Goal: Task Accomplishment & Management: Use online tool/utility

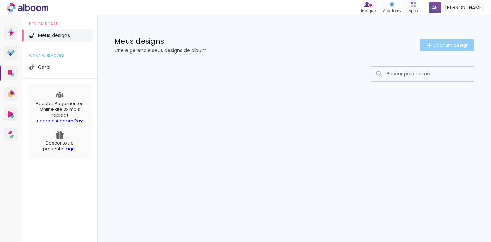
click at [445, 47] on span "Criar um design" at bounding box center [450, 45] width 35 height 4
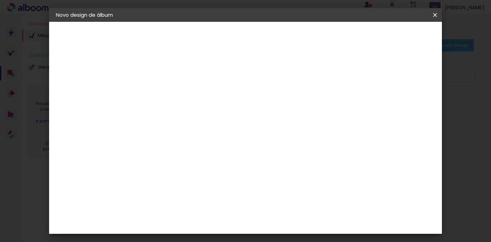
click at [167, 94] on input at bounding box center [167, 91] width 0 height 11
type input "Teste"
click at [0, 0] on slot "Avançar" at bounding box center [0, 0] width 0 height 0
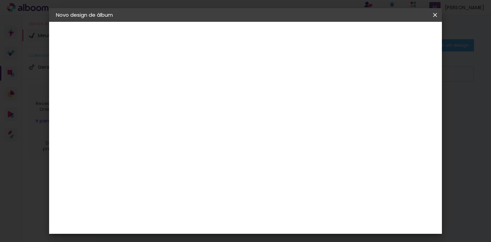
click at [0, 0] on slot "Avançar" at bounding box center [0, 0] width 0 height 0
click at [194, 113] on input "text" at bounding box center [180, 118] width 27 height 11
click at [328, 112] on paper-item "Padrão" at bounding box center [290, 113] width 136 height 14
type input "Padrão"
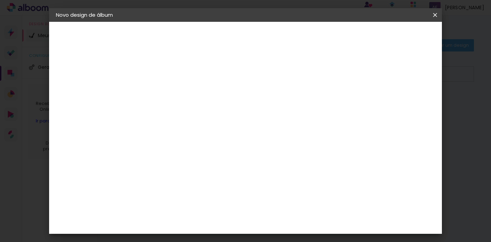
click at [239, 92] on span "15 × 20 cm" at bounding box center [225, 96] width 25 height 18
click at [0, 0] on slot "Avançar" at bounding box center [0, 0] width 0 height 0
click at [0, 0] on slot "Voltar" at bounding box center [0, 0] width 0 height 0
click at [202, 114] on iron-icon at bounding box center [198, 118] width 8 height 8
click at [313, 114] on paper-item "Padrão" at bounding box center [290, 113] width 136 height 14
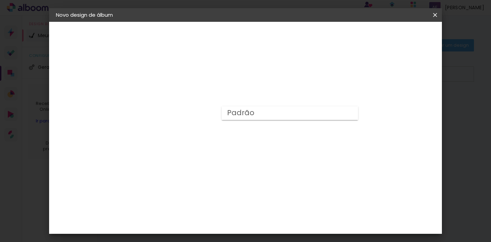
type input "Padrão"
click at [239, 129] on span "15 × 20 cm" at bounding box center [225, 134] width 25 height 18
click at [0, 0] on slot "Avançar" at bounding box center [0, 0] width 0 height 0
click at [397, 35] on span "Iniciar design" at bounding box center [381, 36] width 31 height 5
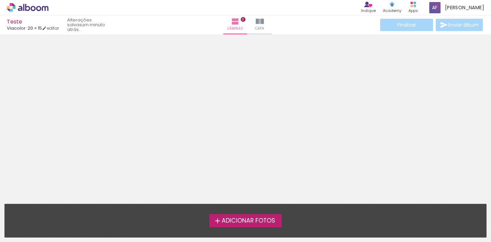
click at [247, 219] on span "Adicionar Fotos" at bounding box center [249, 221] width 54 height 6
click at [0, 0] on input "file" at bounding box center [0, 0] width 0 height 0
click at [241, 223] on span "Adicionar Fotos" at bounding box center [249, 221] width 54 height 6
click at [0, 0] on input "file" at bounding box center [0, 0] width 0 height 0
click at [243, 221] on span "Adicionar Fotos" at bounding box center [249, 221] width 54 height 6
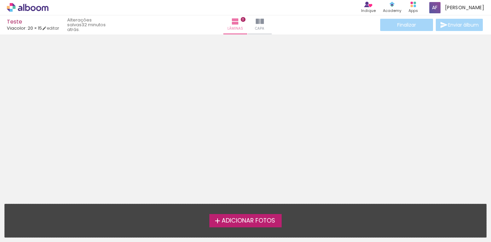
click at [0, 0] on input "file" at bounding box center [0, 0] width 0 height 0
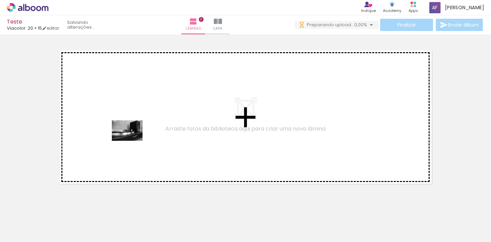
drag, startPoint x: 71, startPoint y: 218, endPoint x: 132, endPoint y: 141, distance: 98.7
click at [132, 141] on quentale-workspace at bounding box center [245, 121] width 491 height 242
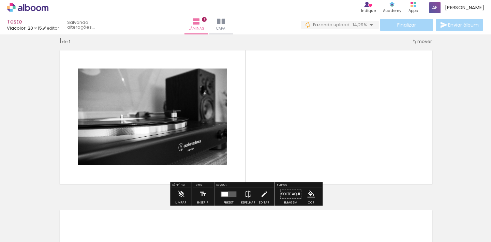
click at [181, 131] on quentale-photo at bounding box center [152, 116] width 149 height 97
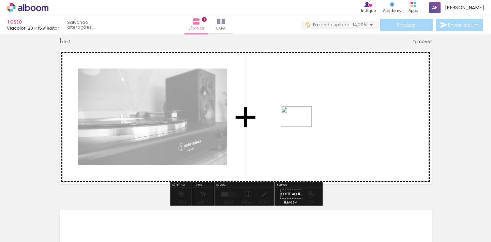
drag, startPoint x: 105, startPoint y: 222, endPoint x: 301, endPoint y: 127, distance: 218.1
click at [301, 127] on quentale-workspace at bounding box center [245, 121] width 491 height 242
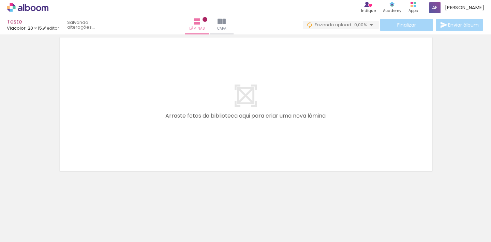
scroll to position [181, 0]
click at [287, 95] on quentale-layouter at bounding box center [245, 104] width 381 height 143
click at [242, 98] on quentale-layouter at bounding box center [245, 104] width 381 height 143
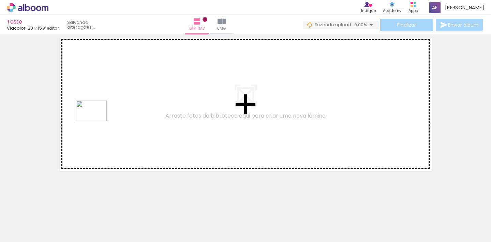
drag, startPoint x: 145, startPoint y: 225, endPoint x: 96, endPoint y: 121, distance: 114.8
click at [96, 121] on quentale-workspace at bounding box center [245, 121] width 491 height 242
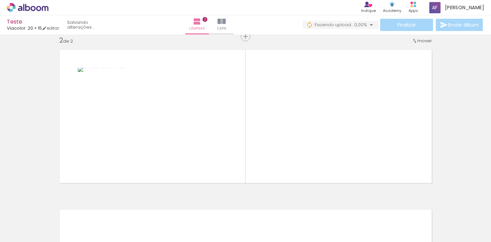
scroll to position [168, 0]
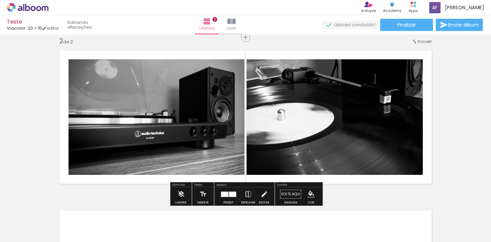
drag, startPoint x: 188, startPoint y: 222, endPoint x: 301, endPoint y: 114, distance: 155.2
click at [301, 114] on quentale-workspace at bounding box center [245, 121] width 491 height 242
click at [349, 119] on quentale-photo at bounding box center [334, 117] width 176 height 116
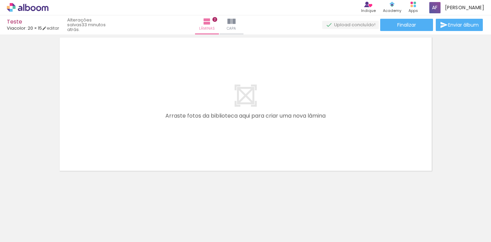
scroll to position [341, 0]
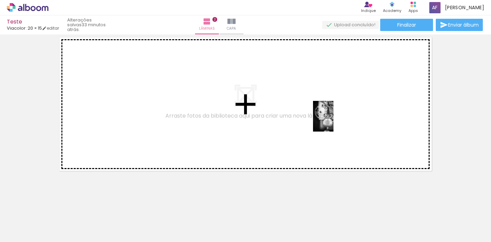
drag, startPoint x: 301, startPoint y: 223, endPoint x: 333, endPoint y: 121, distance: 106.9
click at [333, 121] on quentale-workspace at bounding box center [245, 121] width 491 height 242
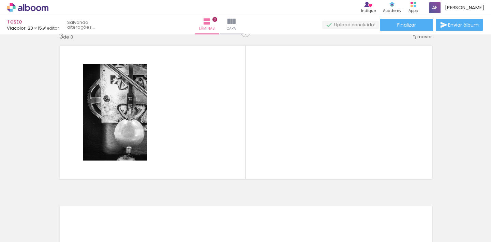
scroll to position [328, 0]
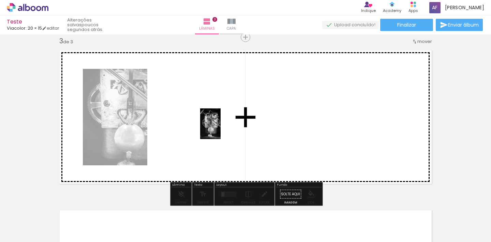
drag, startPoint x: 266, startPoint y: 224, endPoint x: 220, endPoint y: 129, distance: 105.8
click at [220, 129] on quentale-workspace at bounding box center [245, 121] width 491 height 242
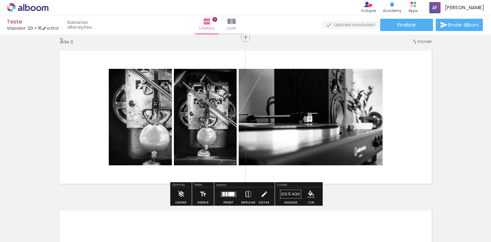
drag, startPoint x: 220, startPoint y: 222, endPoint x: 342, endPoint y: 99, distance: 173.3
click at [342, 99] on quentale-workspace at bounding box center [245, 121] width 491 height 242
click at [446, 136] on div "Inserir lâmina 1 de 3 Inserir lâmina 2 de 3 Inserir lâmina 3 de 3" at bounding box center [245, 29] width 491 height 640
click at [412, 109] on quentale-layouter at bounding box center [245, 117] width 381 height 143
click at [207, 108] on quentale-photo at bounding box center [205, 117] width 63 height 96
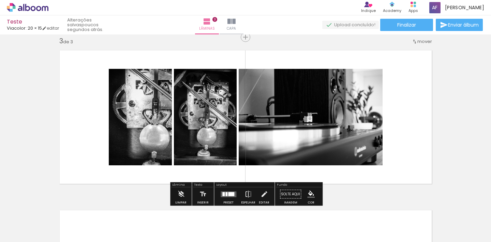
click at [207, 108] on quentale-photo at bounding box center [205, 117] width 63 height 96
click at [229, 195] on div at bounding box center [231, 194] width 6 height 4
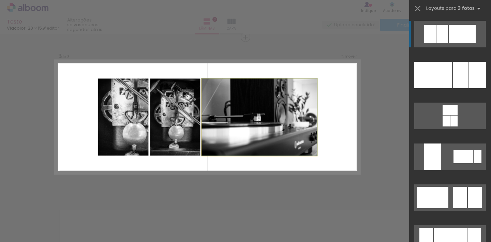
click at [266, 148] on quentale-photo at bounding box center [259, 116] width 115 height 77
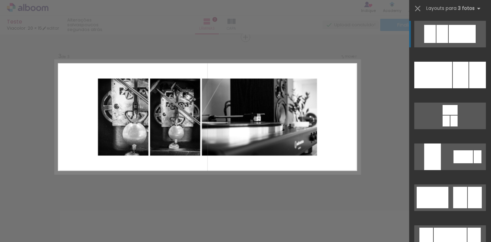
click at [168, 109] on quentale-photo at bounding box center [175, 116] width 50 height 77
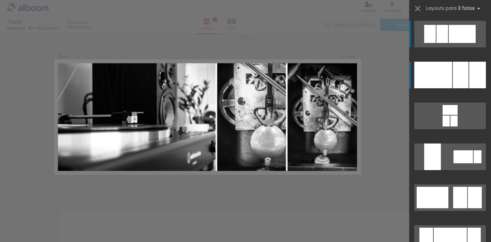
click at [441, 76] on div at bounding box center [433, 75] width 38 height 27
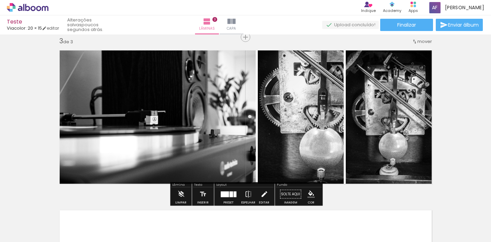
click at [260, 192] on iron-icon at bounding box center [263, 194] width 7 height 14
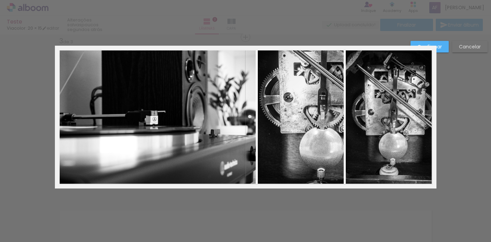
click at [443, 60] on div "Confirmar Cancelar" at bounding box center [245, 34] width 491 height 656
click at [0, 0] on slot "Cancelar" at bounding box center [0, 0] width 0 height 0
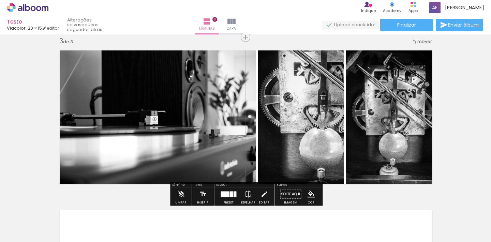
click at [224, 196] on div at bounding box center [224, 194] width 8 height 6
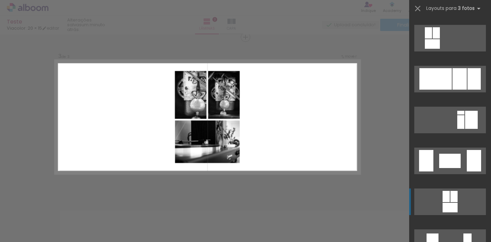
scroll to position [777, 0]
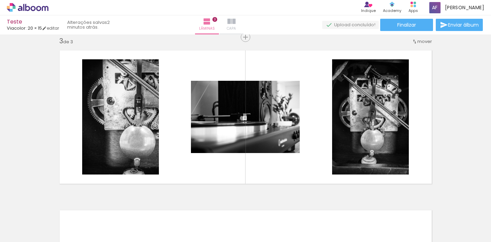
click at [235, 20] on iron-icon at bounding box center [231, 21] width 8 height 8
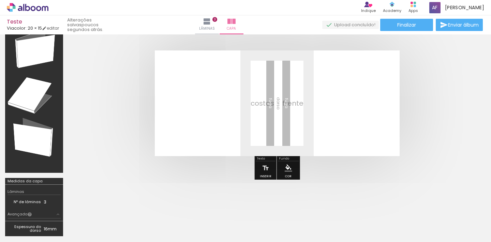
scroll to position [7, 0]
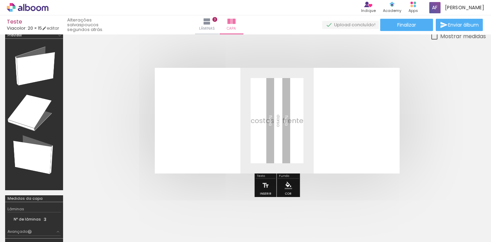
click at [288, 186] on iron-icon "color picker" at bounding box center [288, 185] width 7 height 7
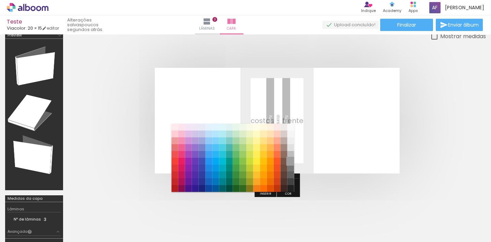
click at [289, 160] on paper-item "#9e9e9e" at bounding box center [290, 161] width 7 height 7
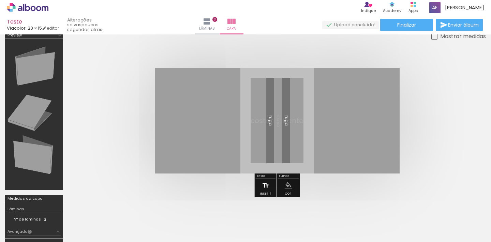
click at [264, 187] on iron-icon at bounding box center [265, 186] width 7 height 14
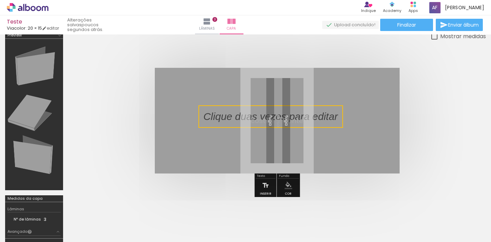
click at [303, 120] on quentale-selection at bounding box center [270, 116] width 144 height 22
click at [303, 120] on p at bounding box center [275, 116] width 144 height 14
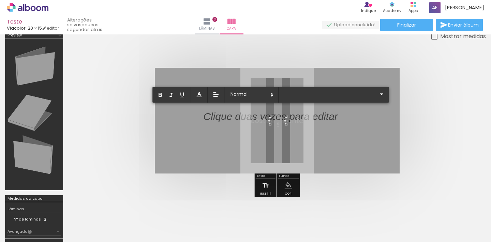
click at [294, 118] on p at bounding box center [270, 120] width 134 height 14
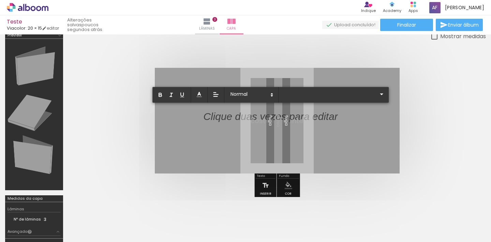
click at [294, 118] on p at bounding box center [270, 120] width 134 height 14
click at [350, 126] on quentale-layouter at bounding box center [277, 121] width 245 height 106
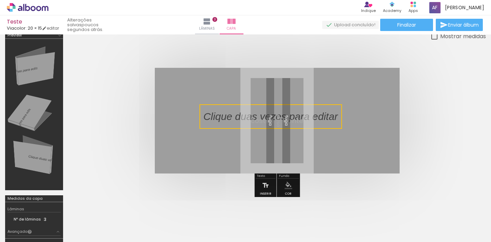
click at [350, 126] on quentale-layouter at bounding box center [277, 121] width 245 height 106
click at [345, 120] on quentale-layouter at bounding box center [277, 121] width 245 height 106
click at [317, 116] on p at bounding box center [275, 116] width 144 height 14
click at [317, 116] on quentale-selection at bounding box center [270, 116] width 144 height 22
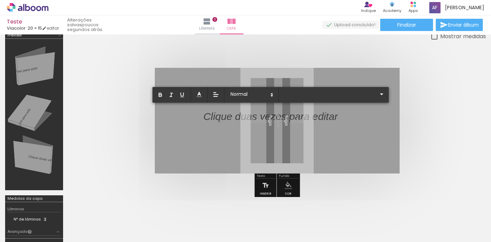
click at [317, 116] on p at bounding box center [270, 120] width 134 height 14
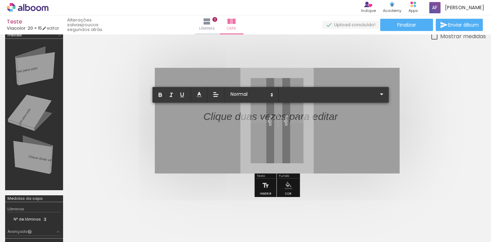
click at [317, 116] on p at bounding box center [270, 120] width 134 height 14
click at [244, 114] on p at bounding box center [270, 120] width 134 height 14
click at [397, 27] on span "Finalizar" at bounding box center [406, 24] width 19 height 5
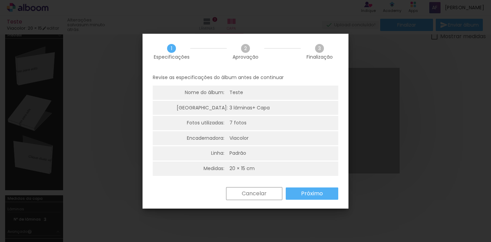
click at [0, 0] on slot "Cancelar" at bounding box center [0, 0] width 0 height 0
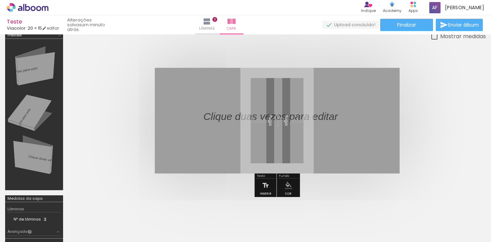
click at [285, 183] on iron-icon "color picker" at bounding box center [288, 185] width 7 height 7
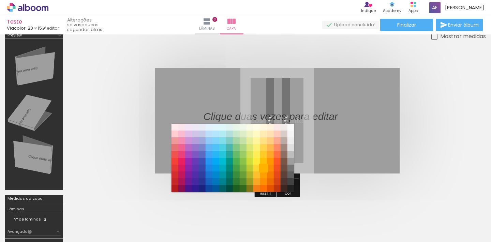
click at [263, 168] on paper-item "#ffb300" at bounding box center [263, 168] width 7 height 7
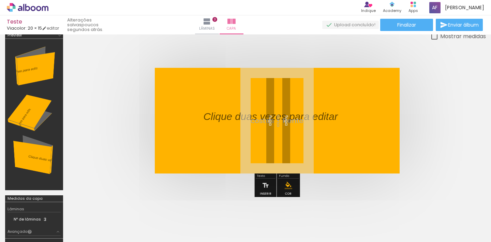
click at [285, 186] on iron-icon "color picker" at bounding box center [288, 185] width 7 height 7
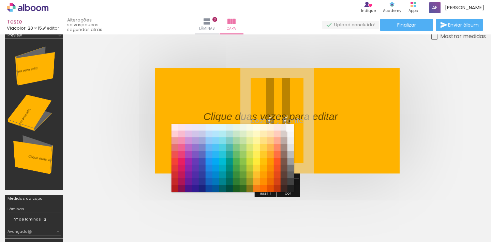
click at [291, 128] on paper-item "#fafafa" at bounding box center [290, 127] width 7 height 7
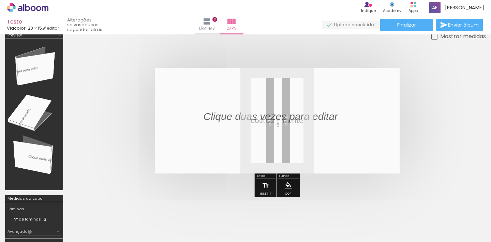
click at [264, 186] on iron-icon at bounding box center [265, 186] width 7 height 14
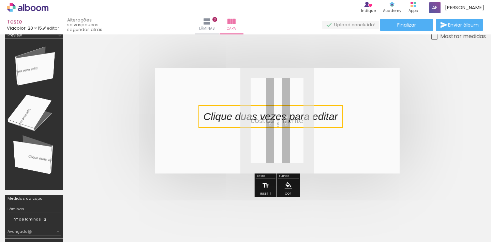
click at [264, 186] on iron-icon at bounding box center [265, 186] width 7 height 14
click at [270, 117] on quentale-selection at bounding box center [270, 116] width 144 height 22
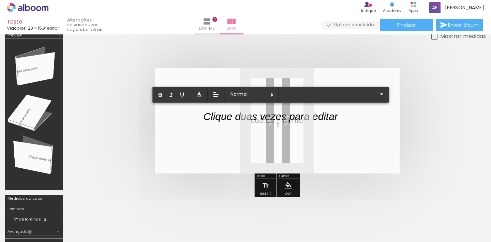
click at [359, 166] on quentale-layouter at bounding box center [277, 121] width 245 height 106
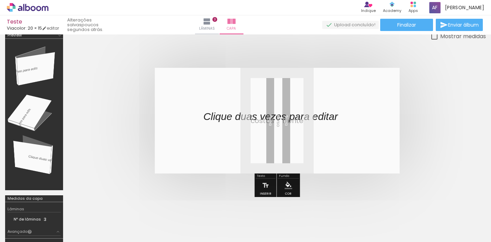
drag, startPoint x: 242, startPoint y: 113, endPoint x: 345, endPoint y: 77, distance: 108.6
click at [345, 77] on album-spread at bounding box center [277, 121] width 245 height 106
click at [333, 122] on p at bounding box center [275, 116] width 144 height 14
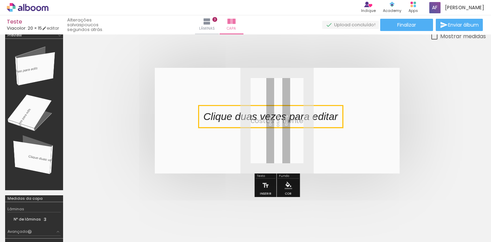
click at [333, 122] on quentale-selection at bounding box center [270, 116] width 144 height 22
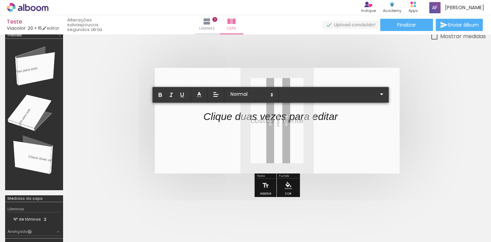
click at [332, 118] on p at bounding box center [270, 120] width 134 height 14
click at [264, 185] on iron-icon at bounding box center [265, 186] width 7 height 14
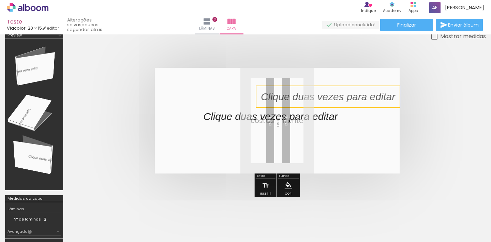
drag, startPoint x: 276, startPoint y: 106, endPoint x: 447, endPoint y: 86, distance: 172.5
click at [447, 86] on quentale-cover-editor at bounding box center [276, 145] width 417 height 227
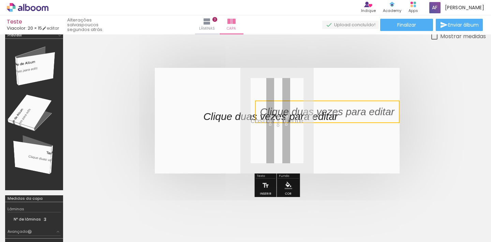
drag, startPoint x: 256, startPoint y: 86, endPoint x: 323, endPoint y: 101, distance: 68.7
click at [323, 101] on quentale-selection at bounding box center [327, 112] width 144 height 22
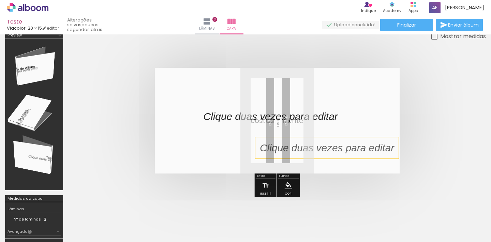
drag, startPoint x: 256, startPoint y: 101, endPoint x: 344, endPoint y: 137, distance: 95.0
click at [344, 137] on quentale-selection at bounding box center [327, 148] width 144 height 22
click at [347, 149] on quentale-selection at bounding box center [327, 148] width 144 height 22
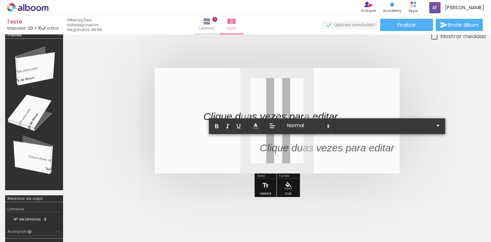
click at [347, 149] on p at bounding box center [327, 152] width 134 height 14
click at [445, 85] on quentale-cover at bounding box center [276, 121] width 363 height 106
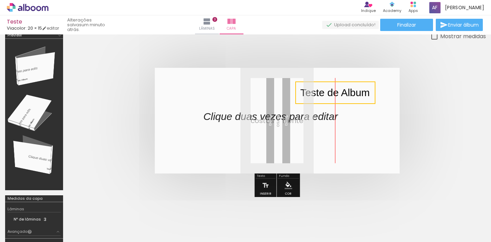
drag, startPoint x: 299, startPoint y: 149, endPoint x: 342, endPoint y: 94, distance: 70.6
click at [342, 94] on quentale-selection at bounding box center [335, 92] width 80 height 22
click at [412, 115] on quentale-cover at bounding box center [276, 121] width 363 height 106
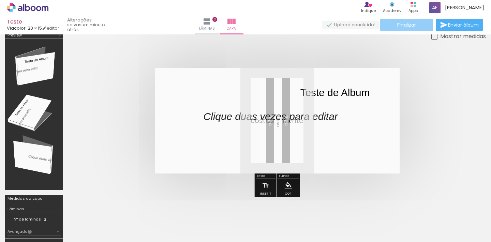
click at [406, 27] on span "Finalizar" at bounding box center [406, 24] width 19 height 5
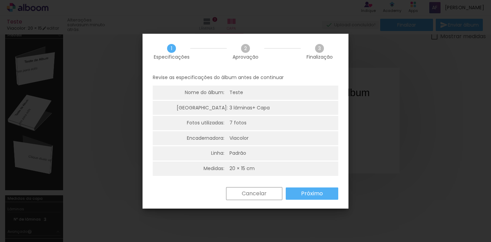
click at [0, 0] on slot "Próximo" at bounding box center [0, 0] width 0 height 0
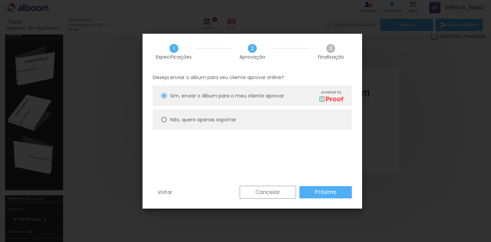
click at [0, 0] on slot "Não, quero apenas exportar" at bounding box center [0, 0] width 0 height 0
type paper-radio-button "on"
click at [0, 0] on slot "Próximo" at bounding box center [0, 0] width 0 height 0
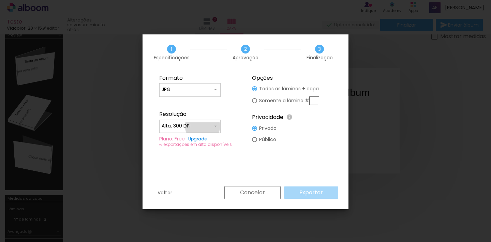
click at [202, 126] on input "Alta, 300 DPI" at bounding box center [187, 126] width 51 height 7
click at [186, 139] on paper-item "Baixa" at bounding box center [189, 139] width 61 height 14
click at [212, 124] on input "Baixa" at bounding box center [187, 126] width 51 height 7
click at [0, 0] on slot "Alta, 300 DPI" at bounding box center [0, 0] width 0 height 0
type input "Alta, 300 DPI"
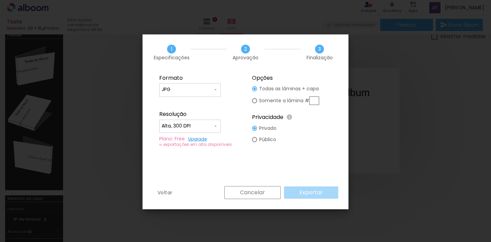
click at [255, 91] on div at bounding box center [254, 88] width 5 height 5
type paper-radio-button "on"
click at [254, 87] on div at bounding box center [254, 88] width 5 height 5
type paper-radio-button "on"
click at [209, 91] on input "JPG" at bounding box center [187, 89] width 51 height 7
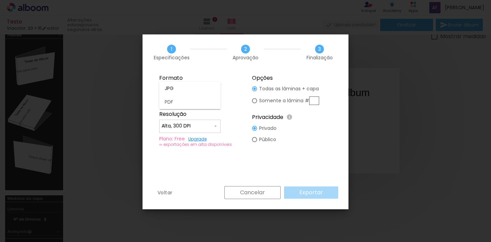
click at [209, 91] on paper-item "JPG" at bounding box center [189, 89] width 61 height 14
click at [217, 125] on iron-icon at bounding box center [215, 125] width 5 height 5
click at [190, 140] on paper-item "Baixa" at bounding box center [189, 139] width 61 height 14
click at [213, 125] on iron-icon at bounding box center [215, 125] width 5 height 5
click at [0, 0] on slot "Alta, 300 DPI" at bounding box center [0, 0] width 0 height 0
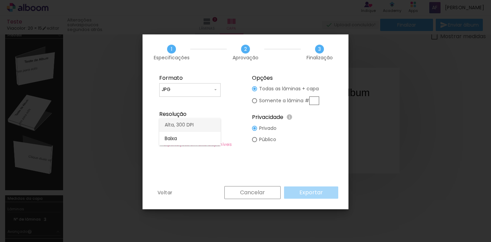
type input "Alta, 300 DPI"
click at [255, 91] on div at bounding box center [254, 88] width 5 height 5
type paper-radio-button "on"
click at [252, 91] on div at bounding box center [254, 88] width 5 height 5
type paper-radio-button "on"
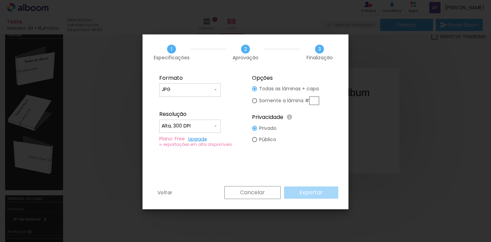
click at [304, 190] on div "Cancelar Exportar" at bounding box center [279, 192] width 117 height 13
click at [255, 91] on div at bounding box center [254, 88] width 5 height 5
click at [253, 88] on div at bounding box center [254, 88] width 5 height 5
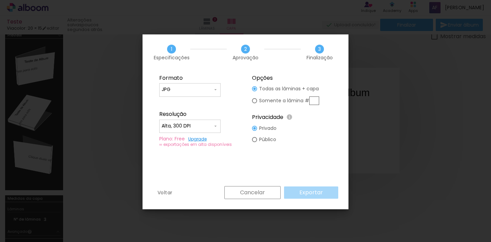
click at [184, 86] on input "JPG" at bounding box center [187, 89] width 51 height 7
click at [174, 100] on paper-item "PDF" at bounding box center [189, 102] width 61 height 14
type input "PDF"
click at [310, 193] on div "Cancelar Exportar" at bounding box center [279, 192] width 117 height 13
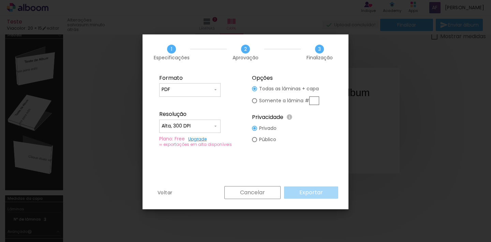
click at [310, 193] on div "Cancelar Exportar" at bounding box center [279, 192] width 117 height 13
click at [314, 98] on input "text" at bounding box center [314, 100] width 10 height 9
click at [255, 90] on div at bounding box center [254, 88] width 5 height 5
click at [0, 0] on slot "Cancelar" at bounding box center [0, 0] width 0 height 0
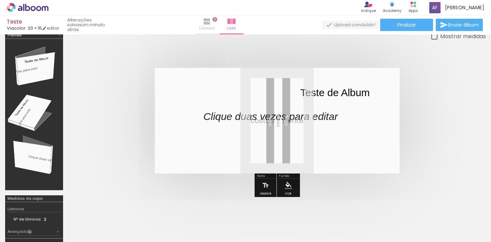
click at [211, 25] on iron-icon at bounding box center [207, 21] width 8 height 8
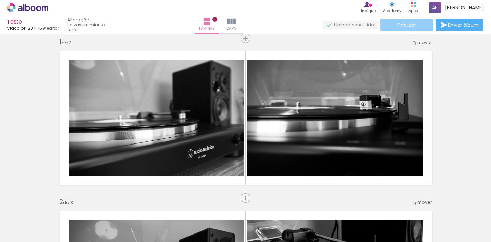
click at [411, 23] on span "Finalizar" at bounding box center [406, 24] width 19 height 5
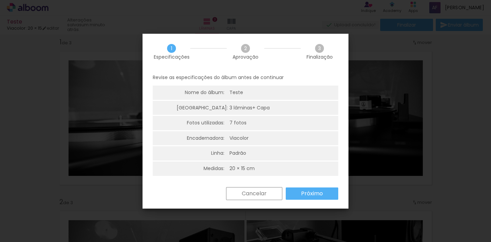
click at [323, 190] on paper-button "Próximo" at bounding box center [312, 193] width 52 height 12
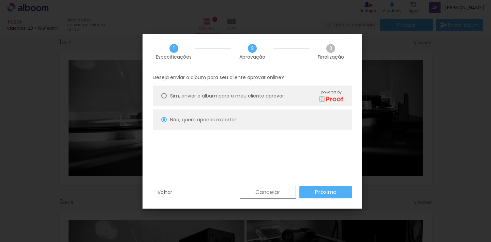
click at [0, 0] on slot "Próximo" at bounding box center [0, 0] width 0 height 0
type input "Alta, 300 DPI"
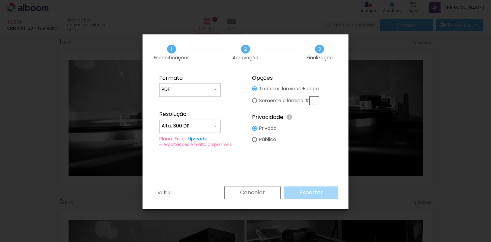
click at [210, 90] on input "PDF" at bounding box center [187, 89] width 51 height 7
click at [190, 86] on paper-item "JPG" at bounding box center [189, 89] width 61 height 14
type input "JPG"
click at [202, 129] on div at bounding box center [190, 129] width 57 height 1
click at [179, 137] on paper-item "Baixa" at bounding box center [189, 139] width 61 height 14
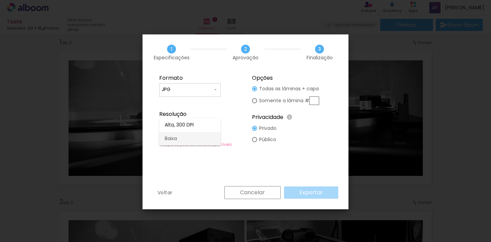
type input "Baixa"
click at [303, 193] on div "Cancelar Exportar" at bounding box center [279, 192] width 117 height 13
click at [0, 0] on slot "Cancelar" at bounding box center [0, 0] width 0 height 0
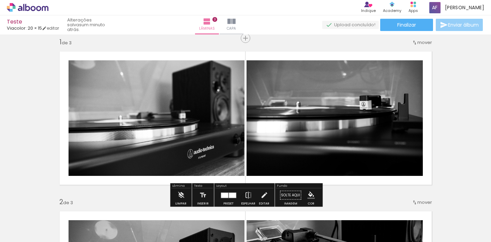
click at [455, 25] on span "Enviar álbum" at bounding box center [463, 24] width 31 height 5
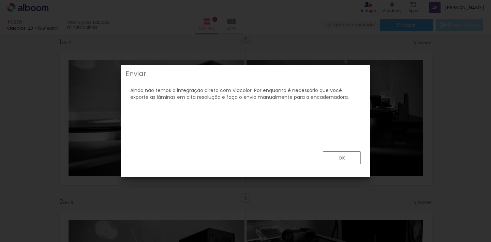
click at [352, 158] on paper-button "ok" at bounding box center [342, 157] width 38 height 13
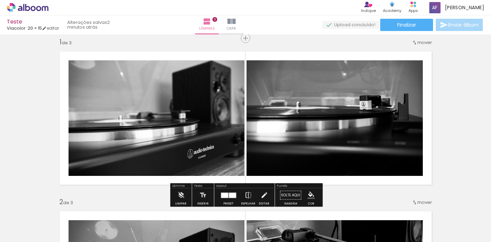
click at [457, 26] on span "Enviar álbum" at bounding box center [463, 24] width 31 height 5
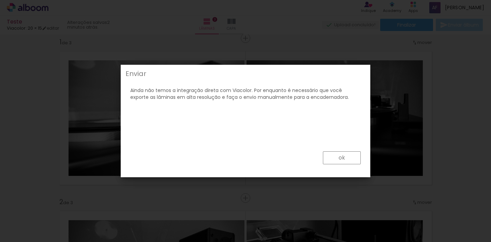
click at [0, 0] on slot "ok" at bounding box center [0, 0] width 0 height 0
